Goal: Information Seeking & Learning: Check status

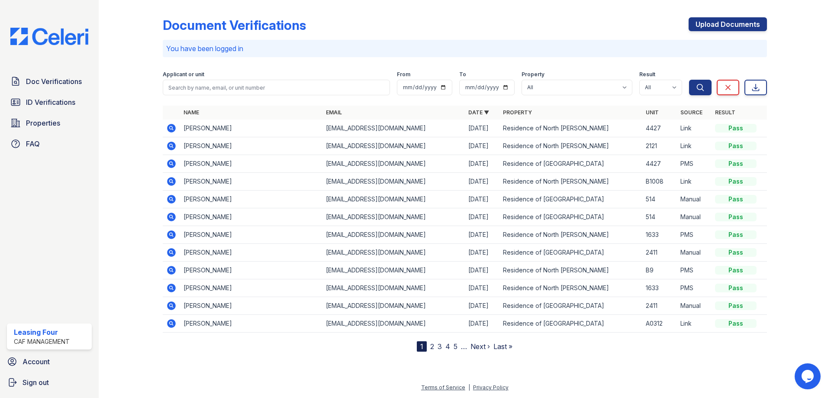
click at [235, 79] on div "Applicant or unit" at bounding box center [276, 75] width 227 height 9
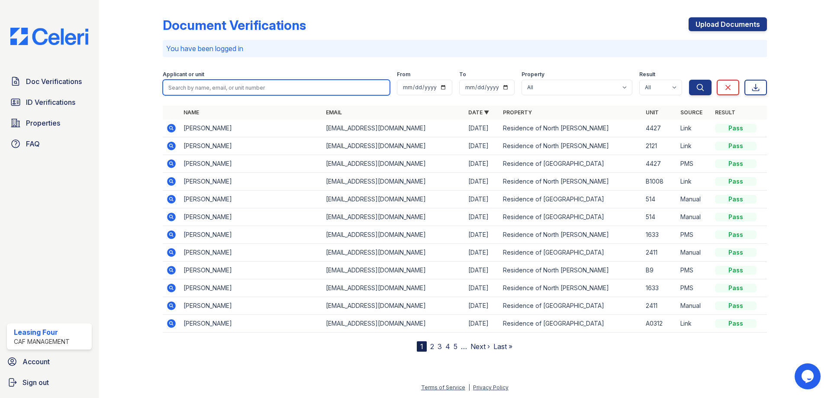
click at [234, 81] on input "search" at bounding box center [276, 88] width 227 height 16
type input "[PERSON_NAME]"
click at [689, 80] on button "Search" at bounding box center [700, 88] width 23 height 16
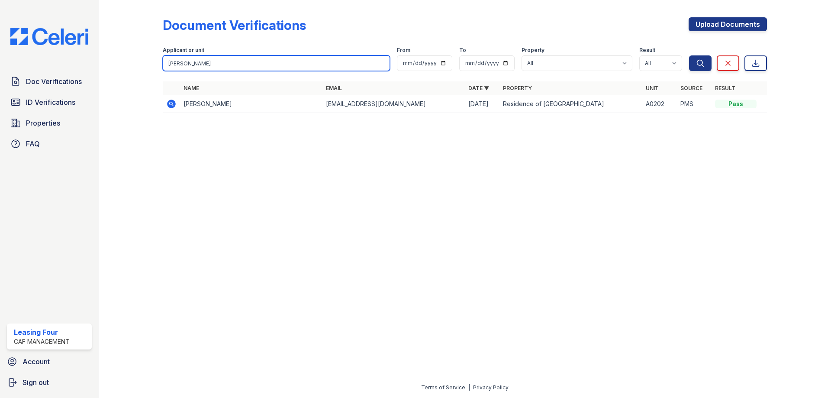
click at [383, 63] on input "[PERSON_NAME]" at bounding box center [276, 63] width 227 height 16
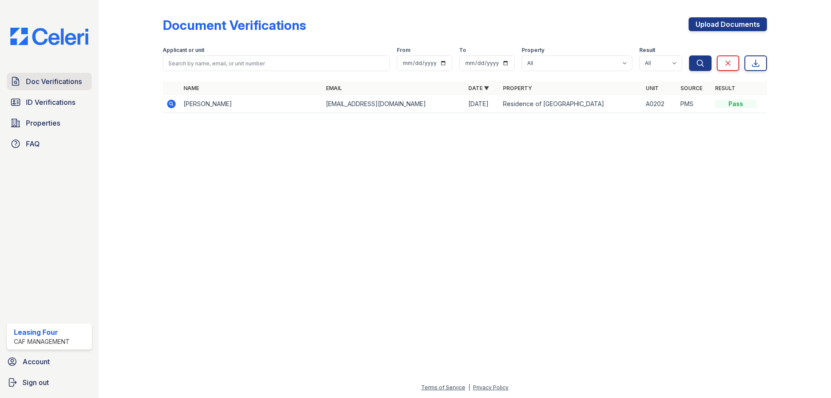
click at [59, 80] on span "Doc Verifications" at bounding box center [54, 81] width 56 height 10
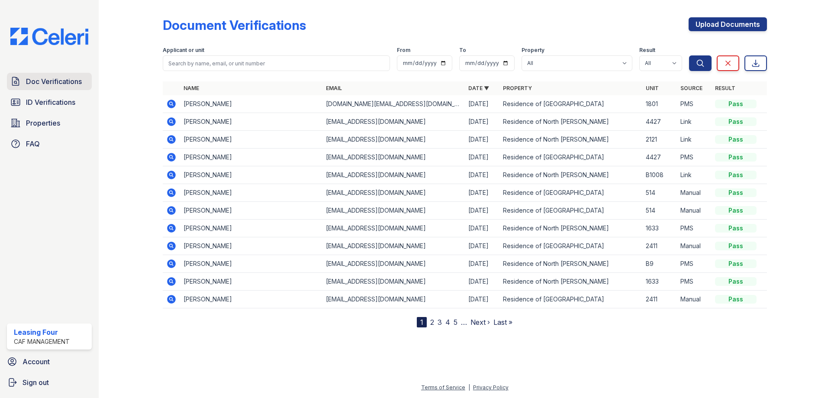
click at [65, 90] on link "Doc Verifications" at bounding box center [49, 81] width 85 height 17
click at [62, 96] on link "ID Verifications" at bounding box center [49, 102] width 85 height 17
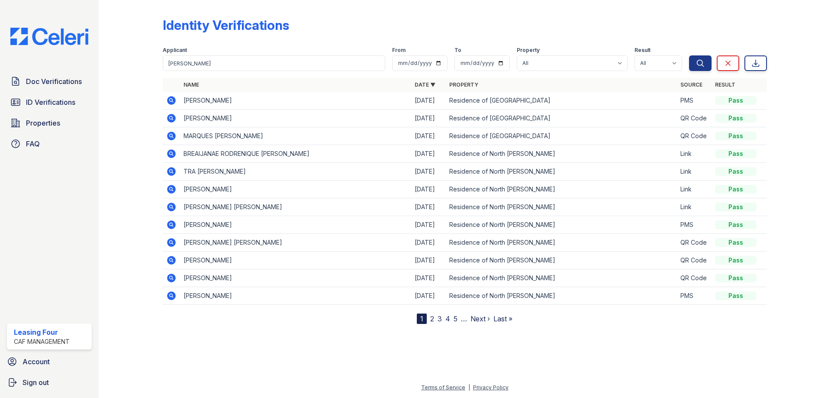
type input "[PERSON_NAME]"
click at [689, 55] on button "Search" at bounding box center [700, 63] width 23 height 16
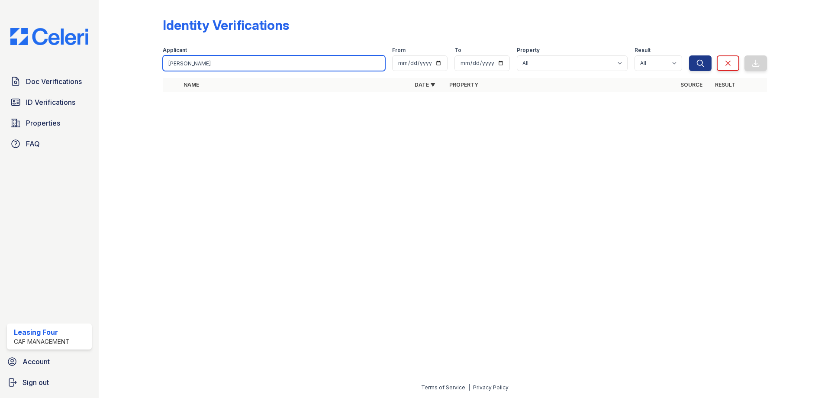
click at [213, 57] on input "[PERSON_NAME]" at bounding box center [274, 63] width 223 height 16
type input "[PERSON_NAME]"
click at [689, 55] on button "Search" at bounding box center [700, 63] width 23 height 16
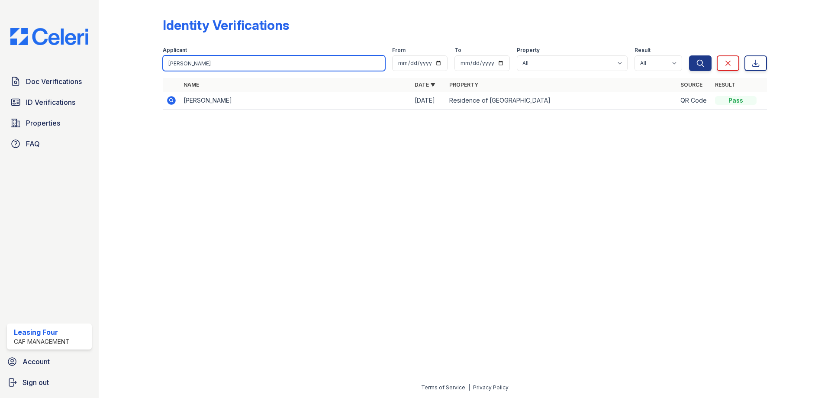
click at [220, 61] on input "[PERSON_NAME]" at bounding box center [274, 63] width 223 height 16
type input "J"
type input "H"
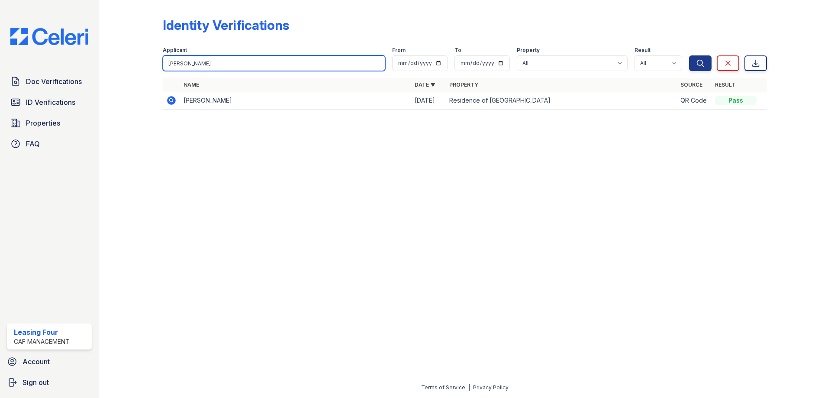
type input "[PERSON_NAME]"
click at [689, 55] on button "Search" at bounding box center [700, 63] width 23 height 16
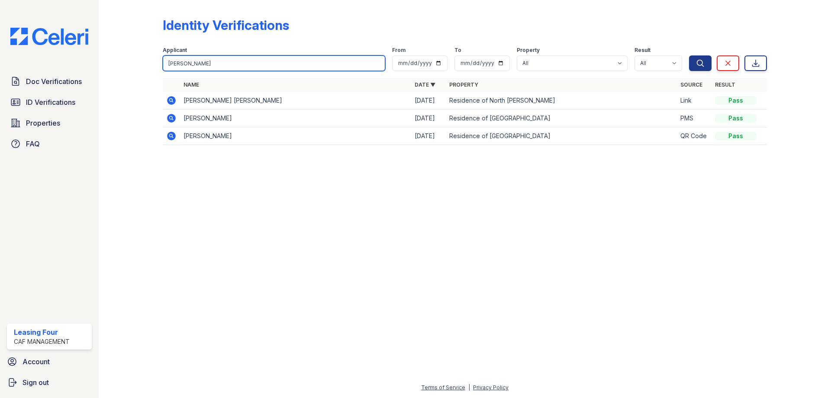
click at [219, 61] on input "[PERSON_NAME]" at bounding box center [274, 63] width 223 height 16
type input "[PERSON_NAME]"
click at [689, 55] on button "Search" at bounding box center [700, 63] width 23 height 16
